Goal: Transaction & Acquisition: Book appointment/travel/reservation

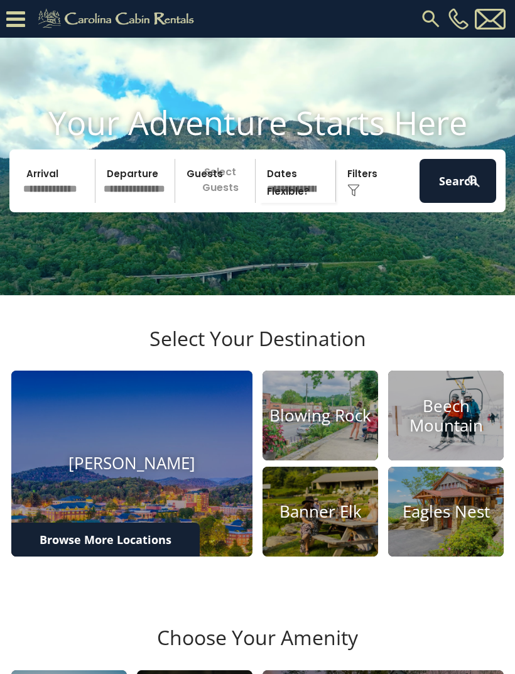
click at [50, 200] on input "text" at bounding box center [57, 181] width 77 height 44
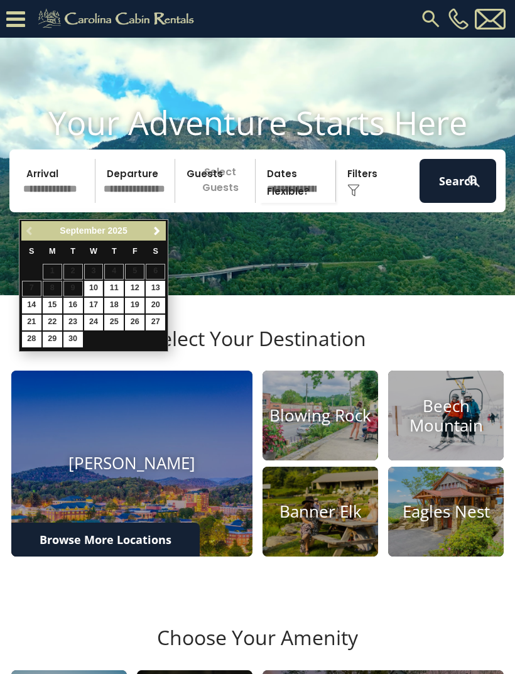
click at [160, 231] on span "Next" at bounding box center [157, 231] width 10 height 10
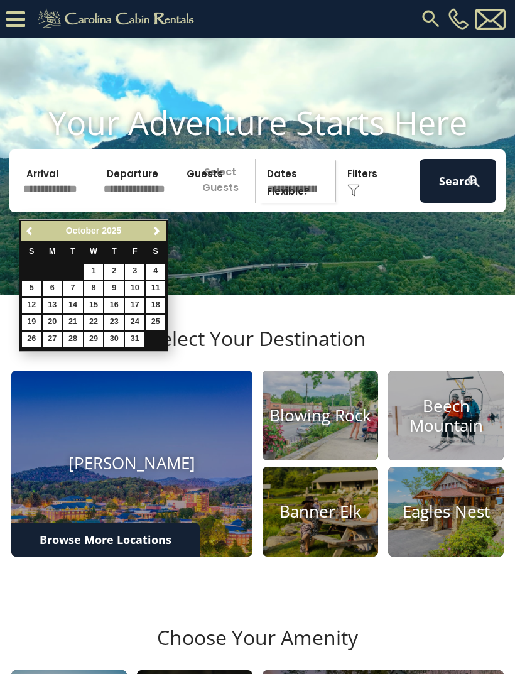
click at [112, 320] on link "23" at bounding box center [113, 323] width 19 height 16
type input "********"
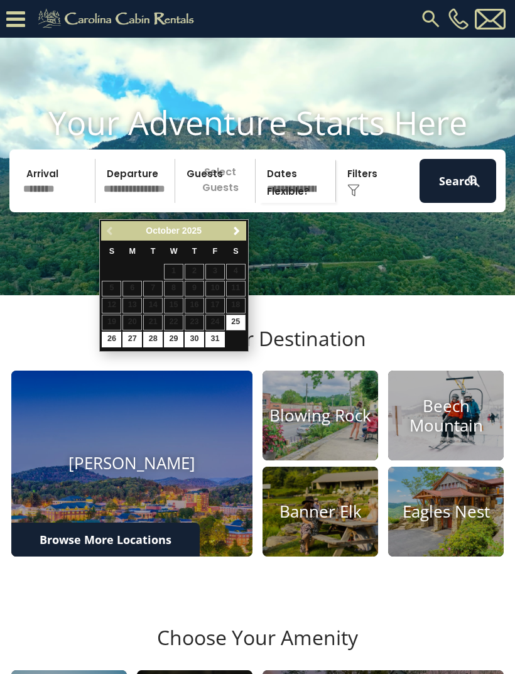
click at [111, 338] on link "26" at bounding box center [111, 340] width 19 height 16
type input "********"
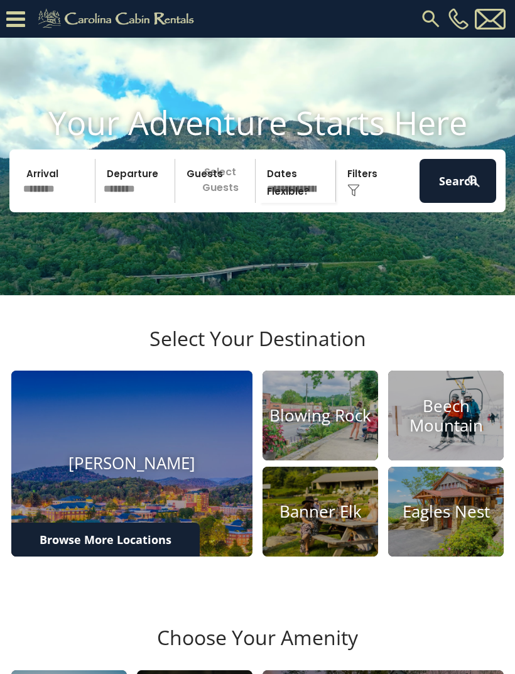
click at [227, 199] on p "Select Guests" at bounding box center [217, 181] width 76 height 44
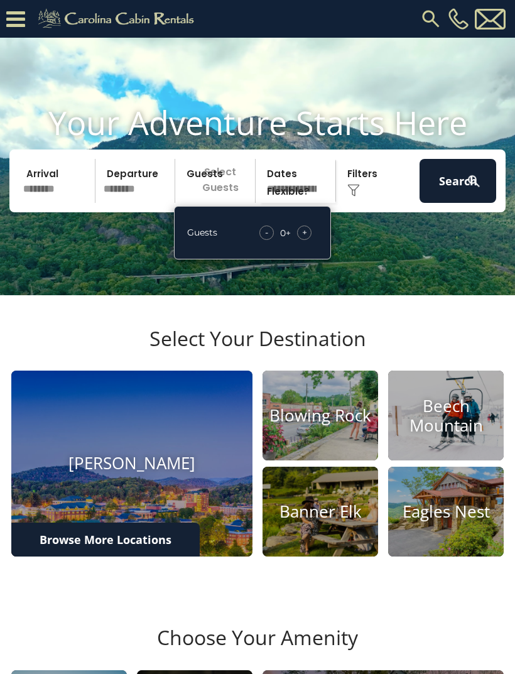
click at [310, 240] on div "+" at bounding box center [304, 233] width 14 height 14
click at [312, 240] on div "+" at bounding box center [304, 233] width 14 height 14
click at [310, 240] on div "+" at bounding box center [304, 233] width 14 height 14
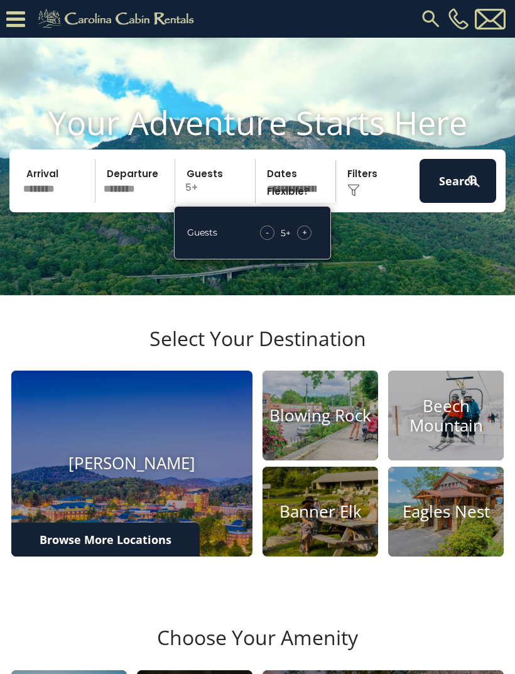
click at [362, 200] on div "Click to Choose" at bounding box center [378, 181] width 77 height 44
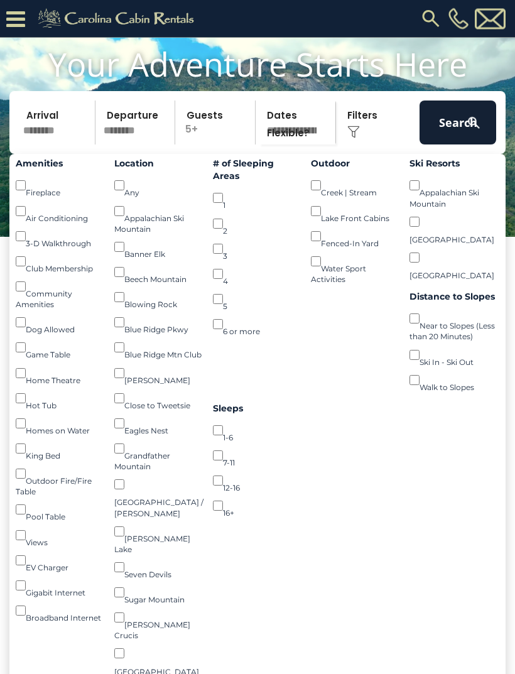
scroll to position [82, 0]
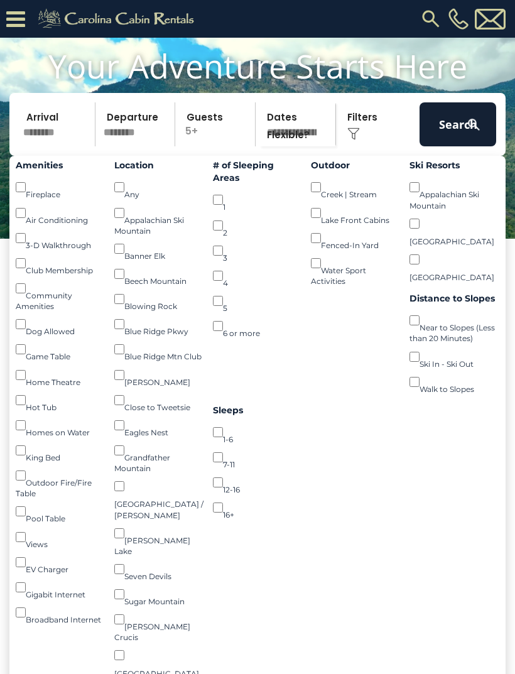
click at [454, 140] on button "Search" at bounding box center [458, 124] width 77 height 44
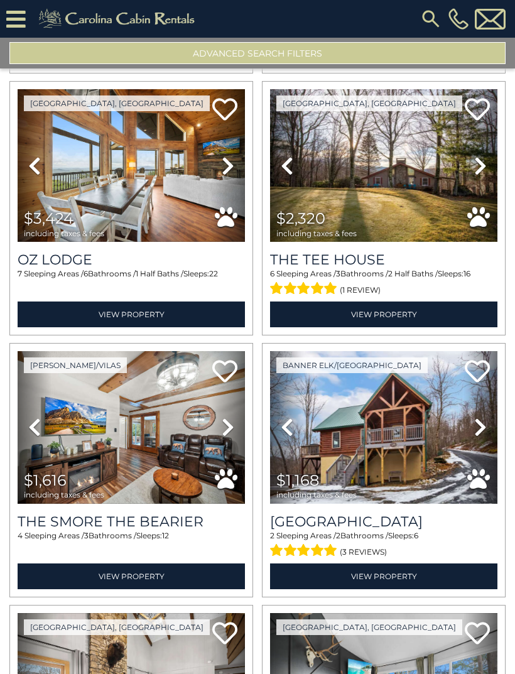
scroll to position [2386, 0]
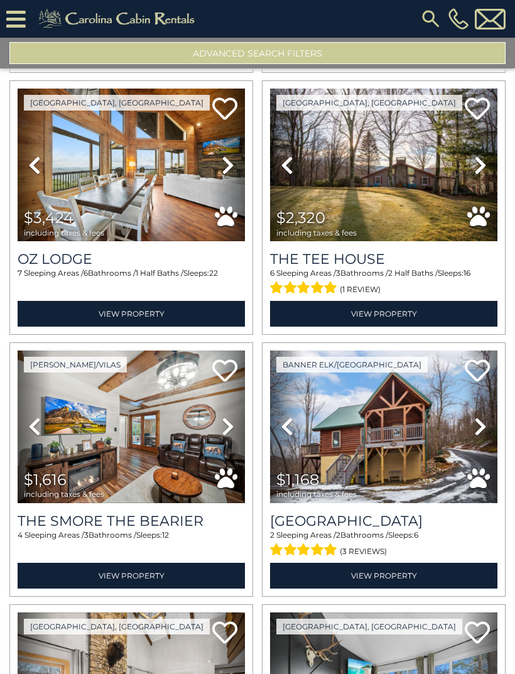
click at [405, 444] on img at bounding box center [383, 427] width 227 height 153
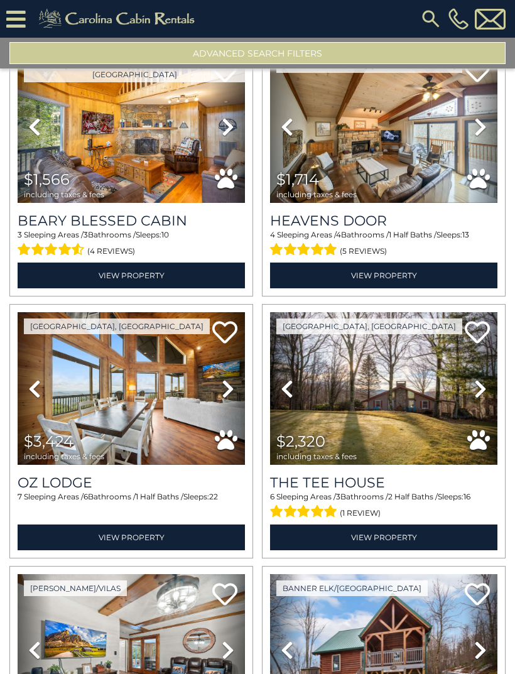
click at [366, 45] on button "Advanced Search Filters" at bounding box center [257, 53] width 496 height 22
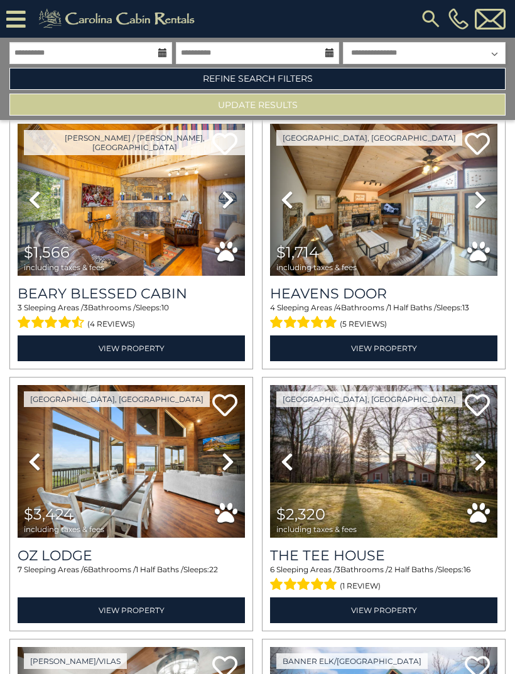
scroll to position [2139, 0]
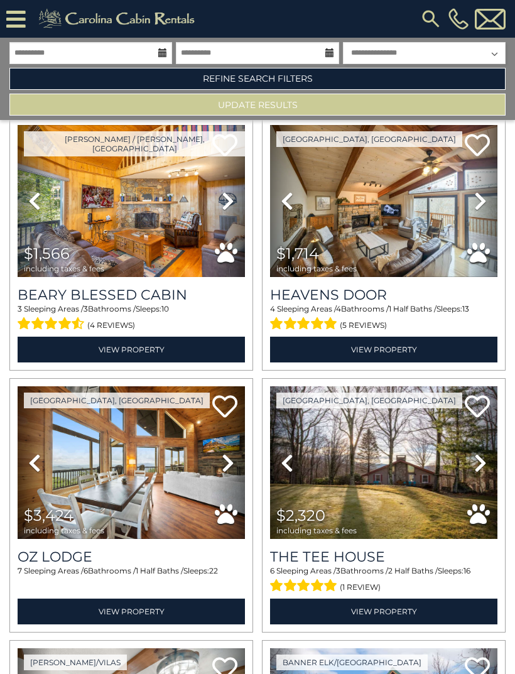
click at [303, 82] on link "Refine Search Filters" at bounding box center [257, 79] width 496 height 22
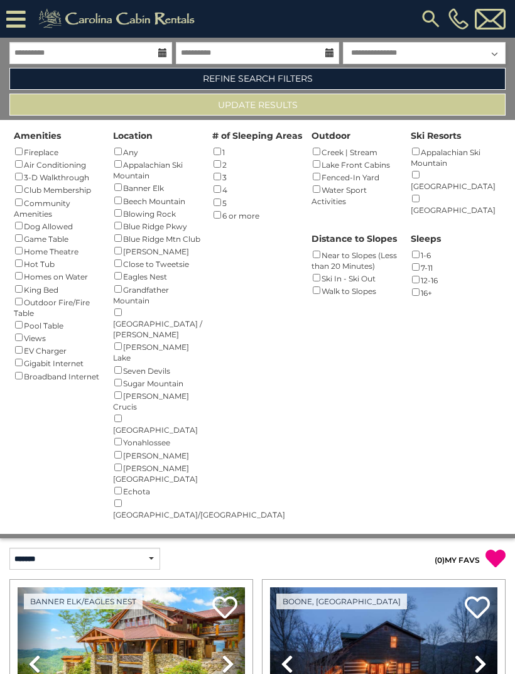
click at [322, 271] on div "Ski In - Ski Out ()" at bounding box center [357, 277] width 90 height 13
click at [353, 275] on div "Ski In - Ski Out ()" at bounding box center [357, 277] width 90 height 13
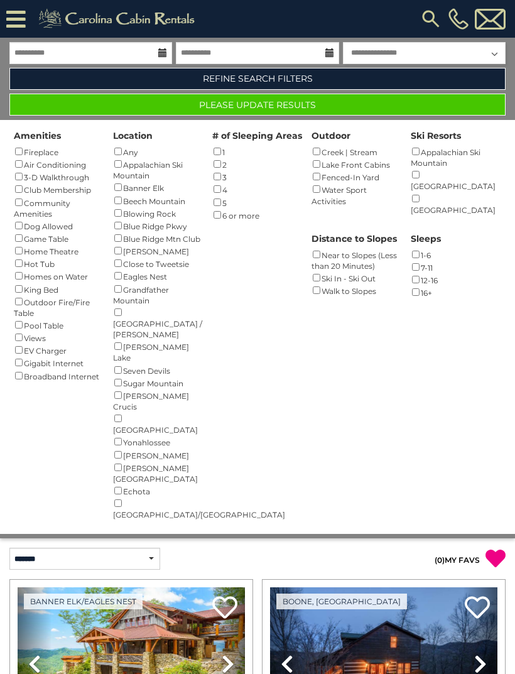
click at [360, 104] on button "Please Update Results" at bounding box center [257, 105] width 496 height 22
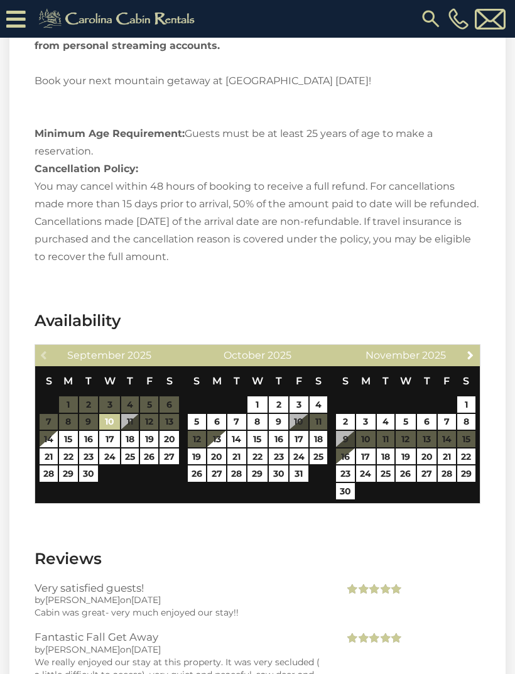
scroll to position [2104, 0]
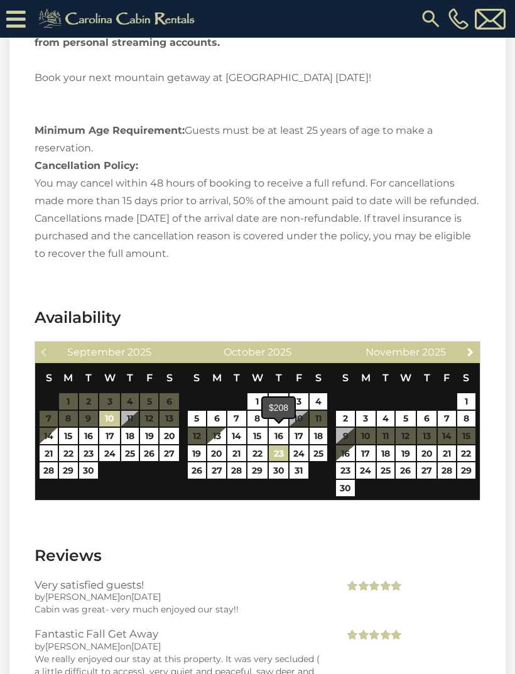
click at [283, 445] on link "23" at bounding box center [278, 453] width 19 height 16
type input "**********"
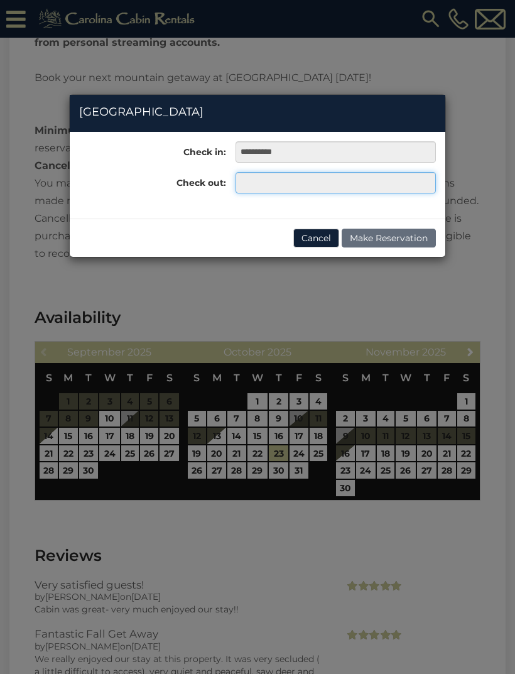
click at [357, 193] on input "text" at bounding box center [336, 182] width 200 height 21
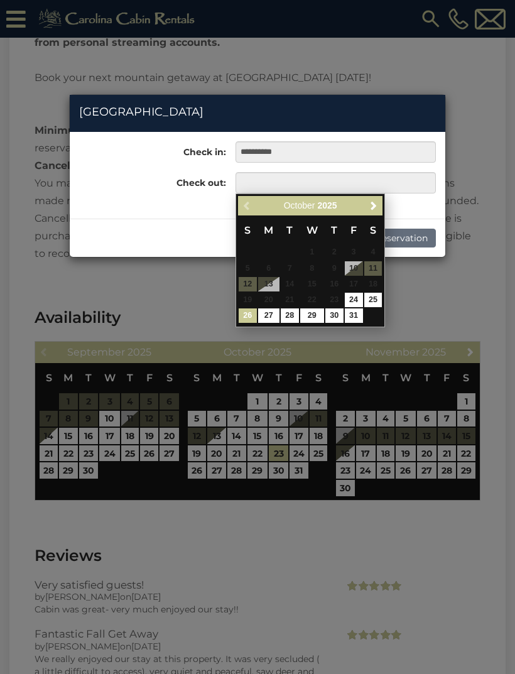
click at [251, 310] on link "26" at bounding box center [248, 316] width 18 height 14
type input "**********"
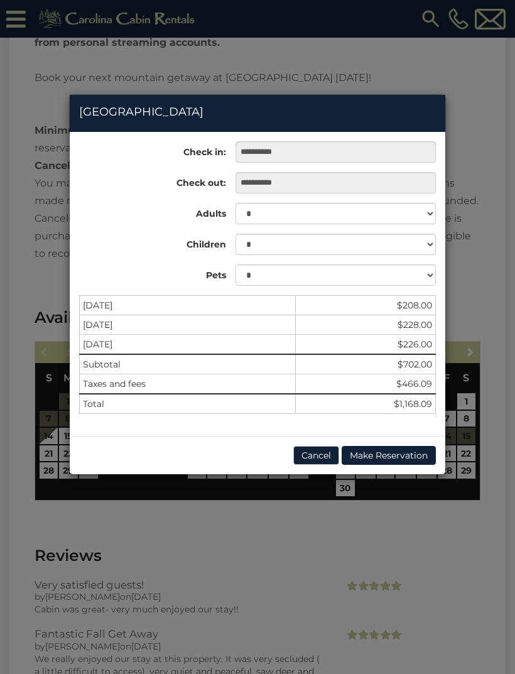
click at [320, 456] on button "Cancel" at bounding box center [316, 455] width 46 height 19
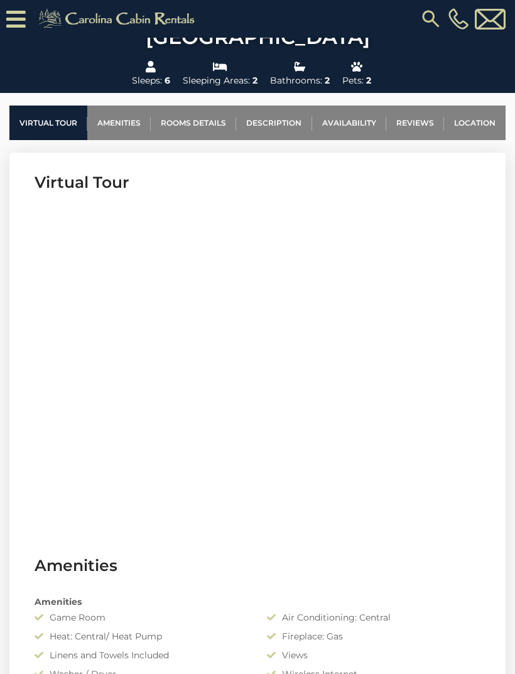
scroll to position [414, 0]
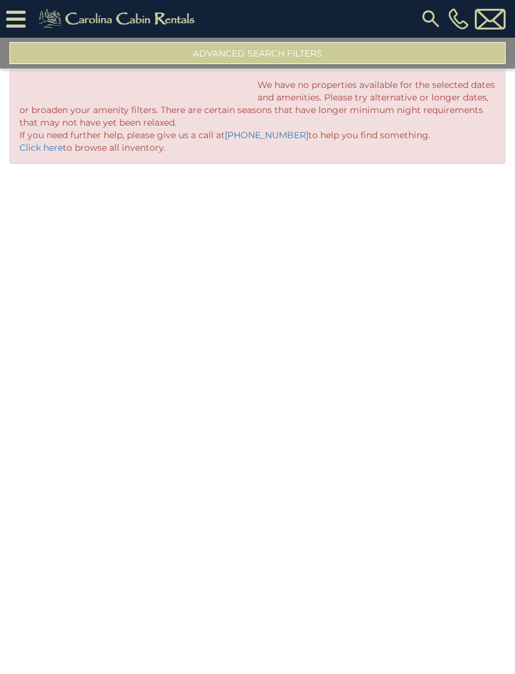
click at [346, 58] on button "Advanced Search Filters" at bounding box center [257, 53] width 496 height 22
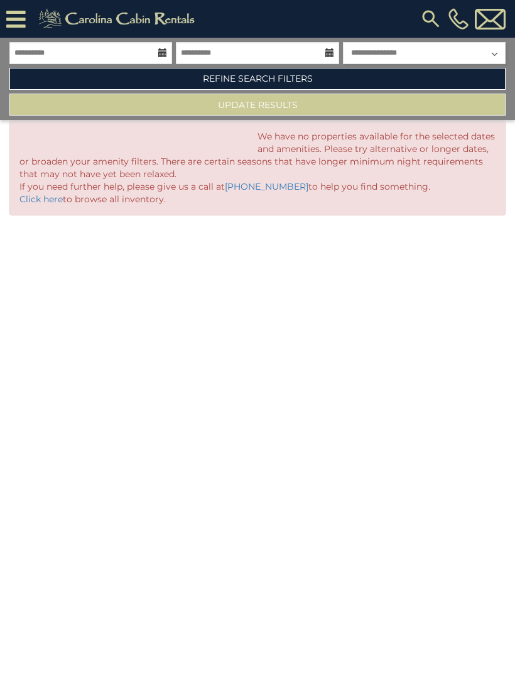
click at [358, 79] on link "Refine Search Filters" at bounding box center [257, 79] width 496 height 22
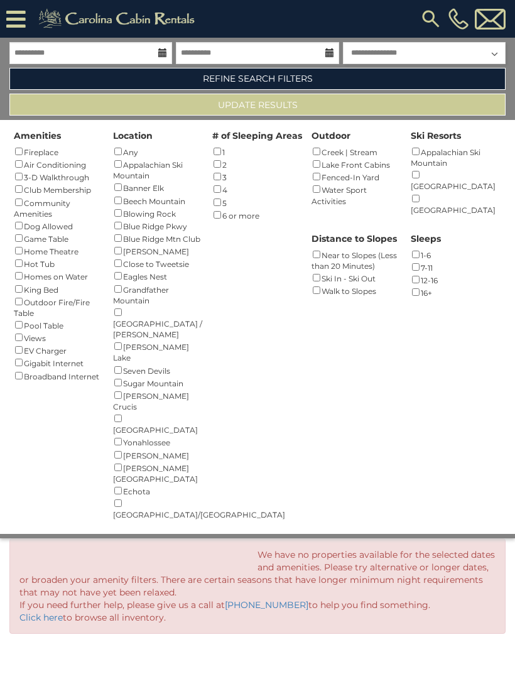
click at [322, 272] on div "Ski In - Ski Out ()" at bounding box center [357, 277] width 90 height 13
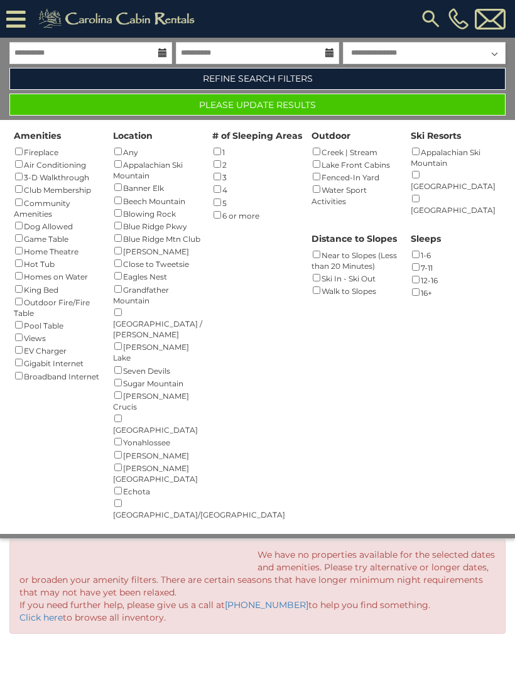
click at [326, 113] on button "Please Update Results" at bounding box center [257, 105] width 496 height 22
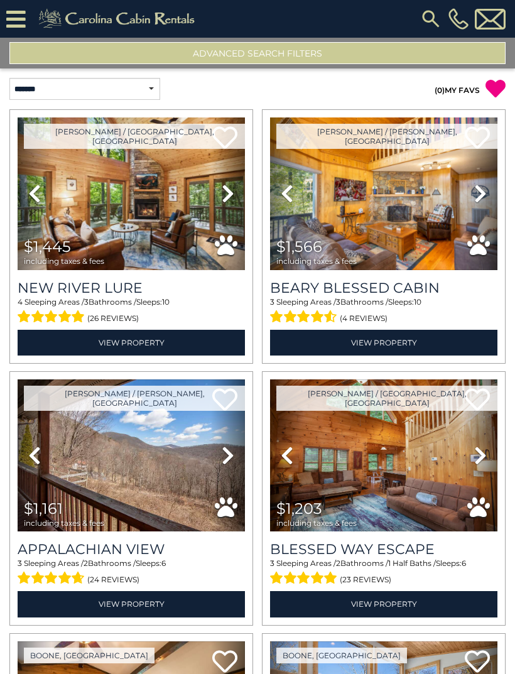
click at [88, 185] on img at bounding box center [131, 193] width 227 height 153
click at [149, 89] on select "**********" at bounding box center [84, 89] width 151 height 22
select select "*********"
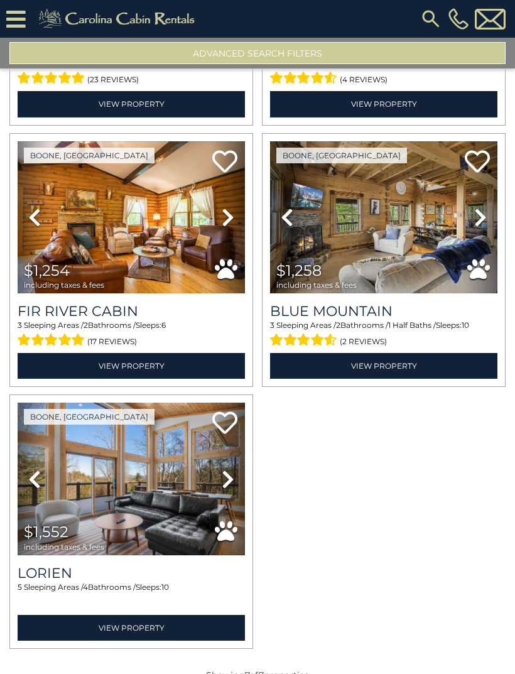
scroll to position [487, 0]
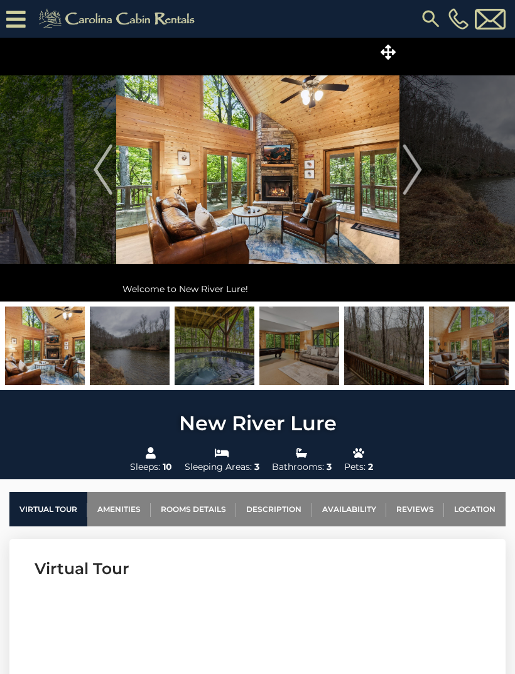
click at [376, 356] on img at bounding box center [384, 346] width 80 height 79
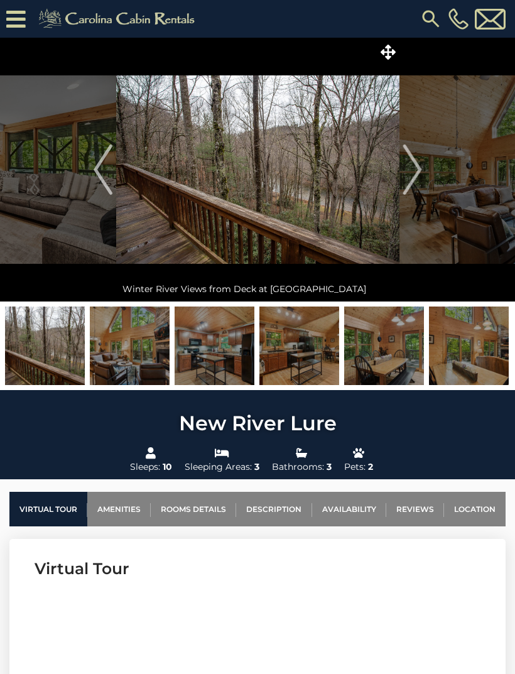
click at [47, 339] on img at bounding box center [45, 346] width 80 height 79
click at [469, 350] on img at bounding box center [469, 346] width 80 height 79
